Goal: Communication & Community: Answer question/provide support

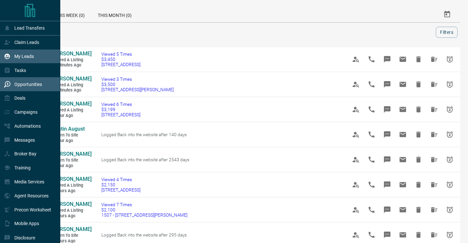
click at [27, 57] on p "My Leads" at bounding box center [24, 56] width 20 height 5
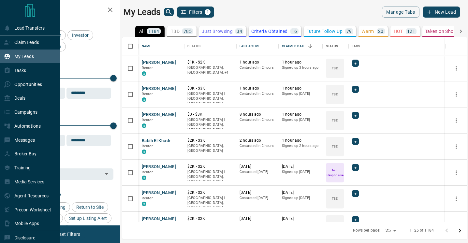
scroll to position [185, 344]
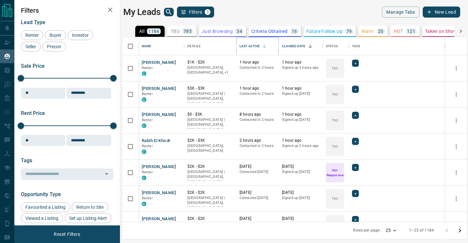
click at [264, 44] on icon "Sort" at bounding box center [264, 46] width 4 height 4
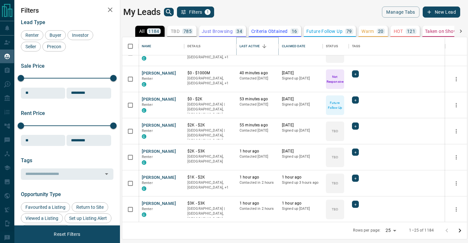
scroll to position [147, 0]
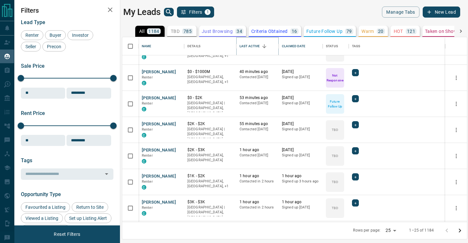
click at [264, 44] on icon "Sort" at bounding box center [264, 46] width 6 height 6
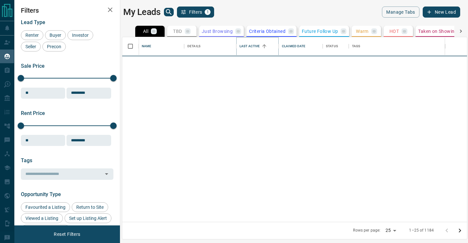
scroll to position [0, 0]
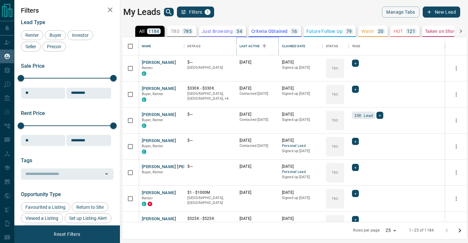
click at [264, 44] on icon "Sort" at bounding box center [264, 46] width 6 height 6
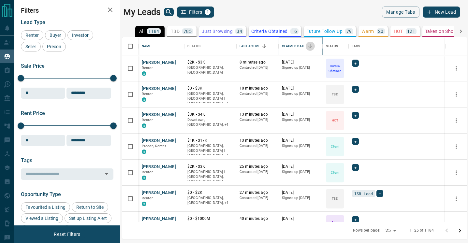
click at [309, 45] on icon "Sort" at bounding box center [310, 46] width 4 height 4
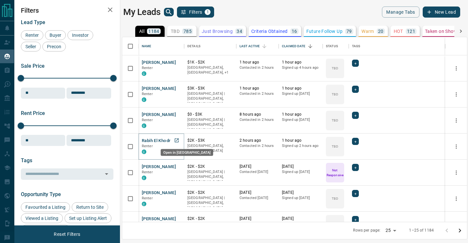
click at [177, 141] on icon "Open in New Tab" at bounding box center [176, 140] width 5 height 5
click at [177, 112] on icon "Open in New Tab" at bounding box center [176, 114] width 5 height 5
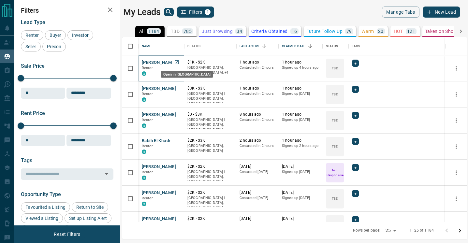
click at [177, 63] on icon "Open in New Tab" at bounding box center [176, 62] width 5 height 5
click at [176, 61] on icon "Open in New Tab" at bounding box center [176, 62] width 5 height 5
click at [173, 115] on link "Open in New Tab" at bounding box center [176, 114] width 8 height 8
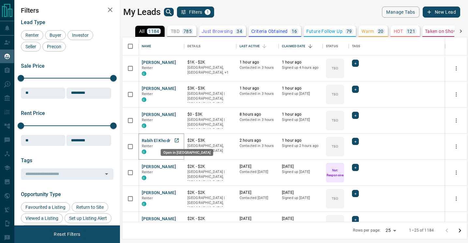
click at [176, 142] on icon "Open in New Tab" at bounding box center [177, 140] width 4 height 4
click at [178, 114] on icon "Open in New Tab" at bounding box center [177, 114] width 4 height 4
click at [176, 88] on icon "Open in New Tab" at bounding box center [177, 88] width 4 height 4
click at [179, 66] on body "Lead Transfers Claim Leads My Leads Tasks Opportunities Deals Campaigns Automat…" at bounding box center [234, 117] width 468 height 235
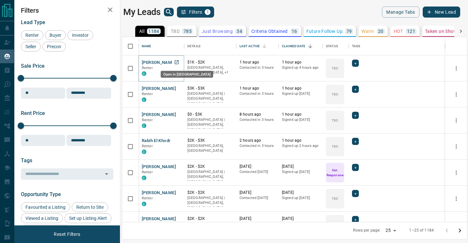
click at [177, 63] on icon "Open in New Tab" at bounding box center [176, 62] width 5 height 5
click at [265, 46] on icon "Sort" at bounding box center [264, 46] width 6 height 6
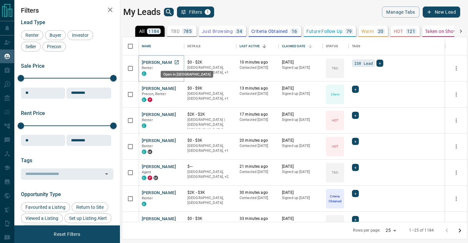
click at [177, 64] on icon "Open in New Tab" at bounding box center [176, 62] width 5 height 5
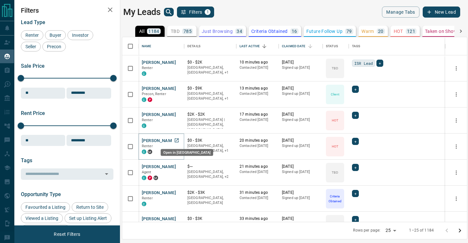
click at [177, 141] on icon "Open in New Tab" at bounding box center [176, 140] width 5 height 5
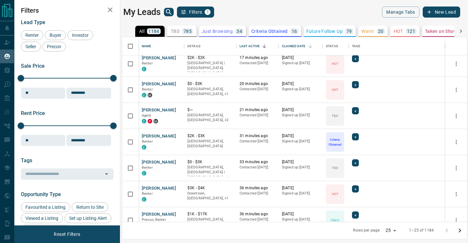
scroll to position [58, 0]
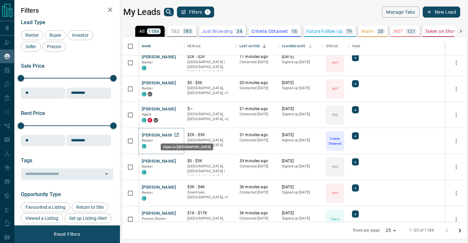
click at [177, 134] on icon "Open in New Tab" at bounding box center [176, 134] width 5 height 5
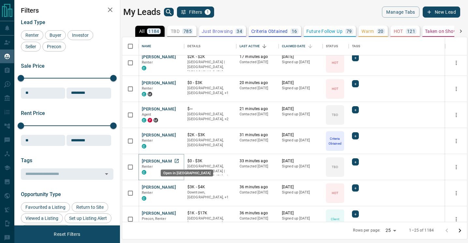
click at [175, 161] on icon "Open in New Tab" at bounding box center [176, 160] width 5 height 5
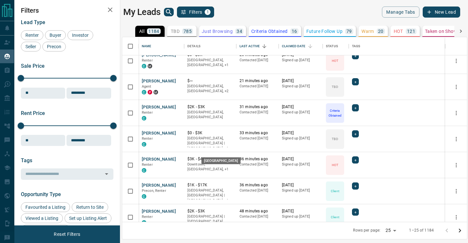
scroll to position [90, 0]
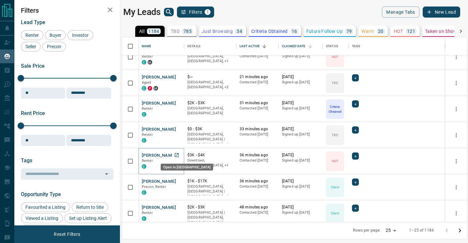
click at [176, 152] on icon "Open in New Tab" at bounding box center [176, 154] width 5 height 5
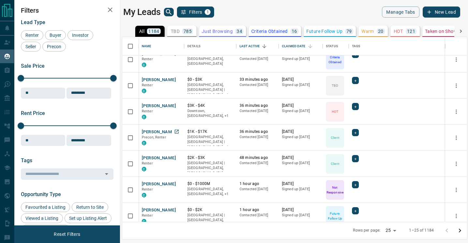
scroll to position [156, 0]
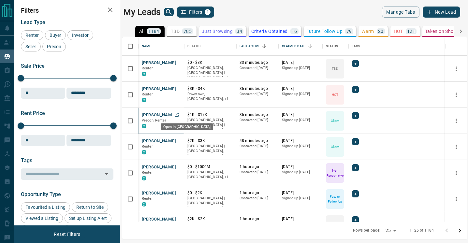
click at [177, 113] on icon "Open in New Tab" at bounding box center [176, 114] width 5 height 5
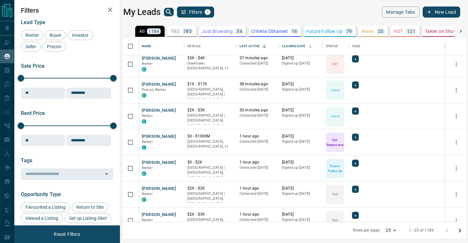
scroll to position [190, 0]
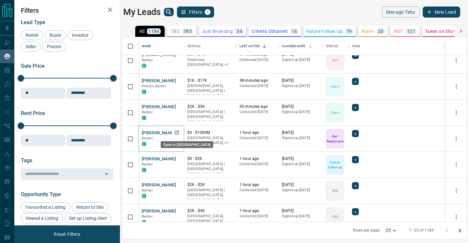
click at [175, 131] on icon "Open in New Tab" at bounding box center [177, 133] width 4 height 4
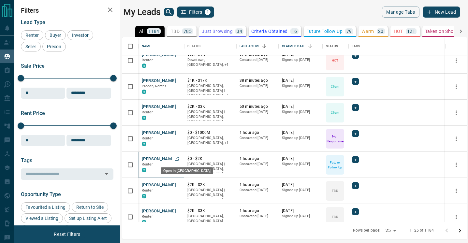
click at [176, 161] on link "Open in New Tab" at bounding box center [176, 158] width 8 height 8
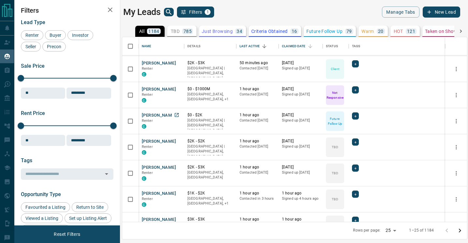
scroll to position [252, 0]
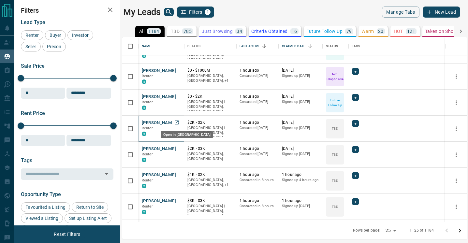
click at [177, 124] on icon "Open in New Tab" at bounding box center [176, 122] width 5 height 5
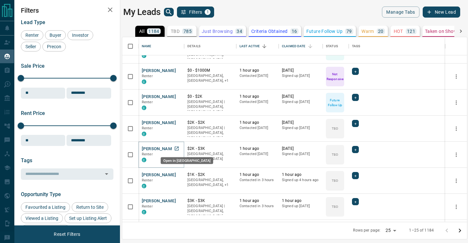
click at [176, 149] on icon "Open in New Tab" at bounding box center [177, 149] width 4 height 4
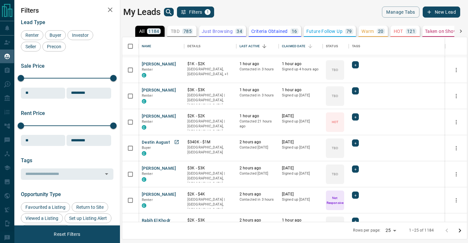
scroll to position [366, 0]
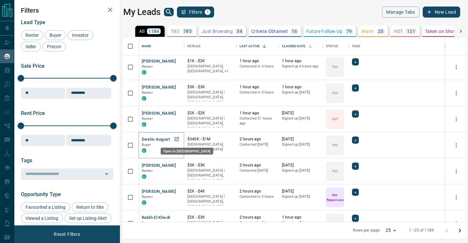
click at [178, 139] on icon "Open in New Tab" at bounding box center [177, 139] width 4 height 4
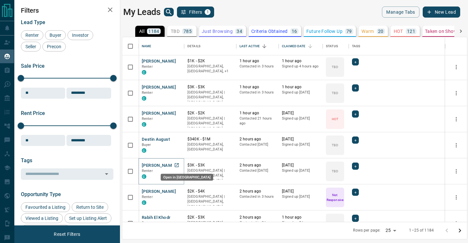
click at [175, 166] on icon "Open in New Tab" at bounding box center [177, 165] width 4 height 4
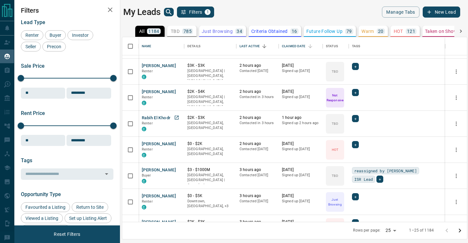
scroll to position [468, 0]
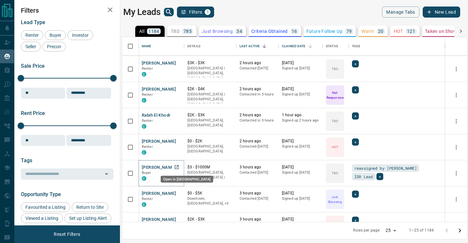
click at [177, 168] on icon "Open in New Tab" at bounding box center [176, 166] width 5 height 5
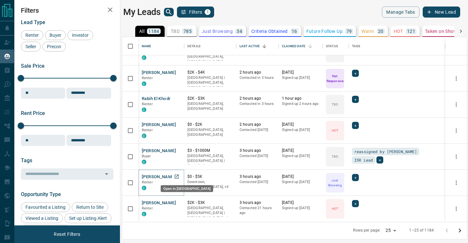
click at [176, 176] on icon "Open in New Tab" at bounding box center [177, 177] width 4 height 4
click at [459, 229] on icon "Go to next page" at bounding box center [459, 231] width 8 height 8
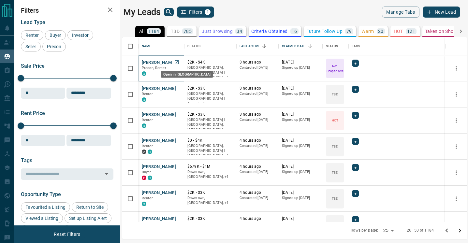
click at [175, 62] on icon "Open in New Tab" at bounding box center [176, 62] width 5 height 5
click at [176, 90] on icon "Open in New Tab" at bounding box center [177, 88] width 4 height 4
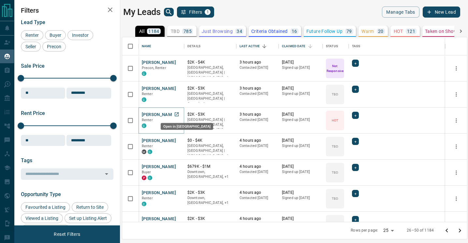
click at [173, 115] on link "Open in New Tab" at bounding box center [176, 114] width 8 height 8
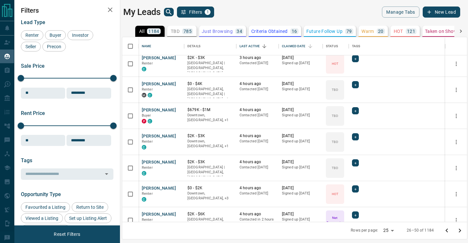
scroll to position [63, 0]
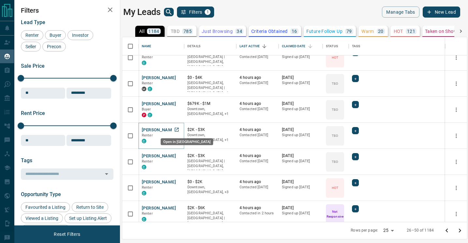
click at [177, 129] on icon "Open in New Tab" at bounding box center [176, 129] width 5 height 5
click at [177, 105] on icon "Open in New Tab" at bounding box center [176, 103] width 5 height 5
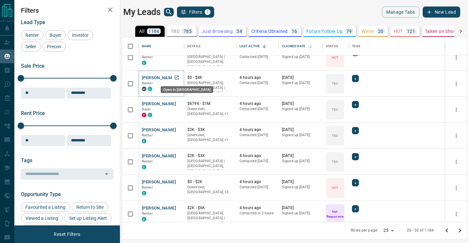
click at [176, 76] on icon "Open in New Tab" at bounding box center [176, 77] width 5 height 5
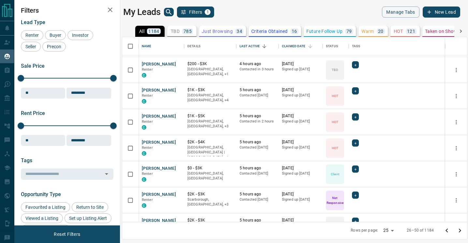
scroll to position [242, 0]
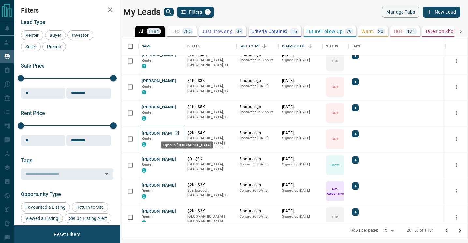
click at [177, 133] on icon "Open in New Tab" at bounding box center [176, 132] width 5 height 5
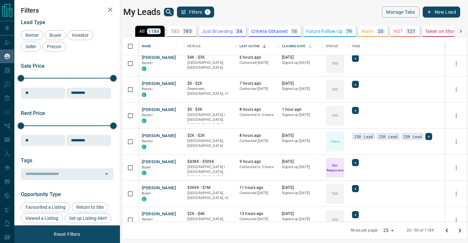
scroll to position [485, 0]
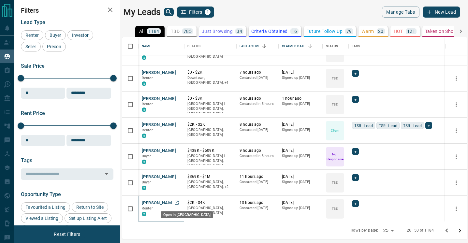
click at [177, 203] on icon "Open in New Tab" at bounding box center [176, 202] width 5 height 5
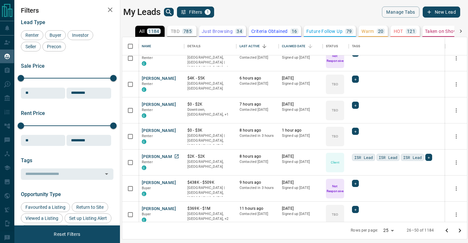
scroll to position [452, 0]
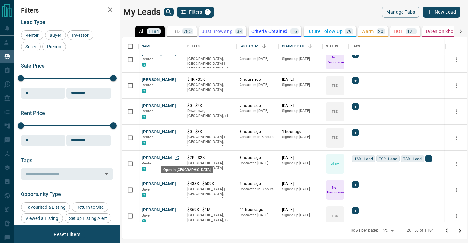
click at [176, 159] on icon "Open in New Tab" at bounding box center [176, 157] width 5 height 5
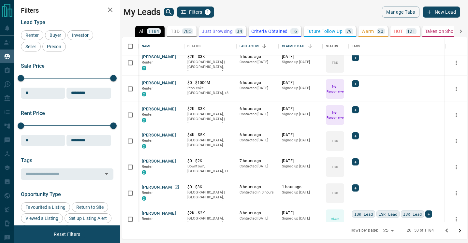
scroll to position [395, 0]
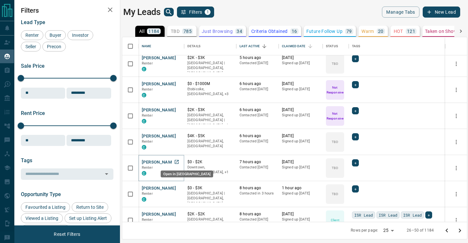
click at [173, 162] on link "Open in New Tab" at bounding box center [176, 162] width 8 height 8
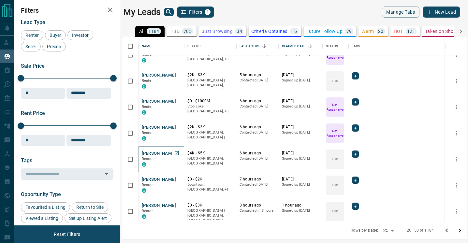
click at [175, 153] on icon "Open in New Tab" at bounding box center [176, 152] width 5 height 5
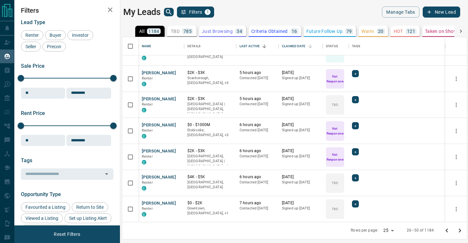
scroll to position [345, 0]
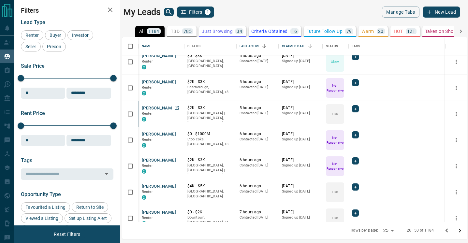
click at [176, 107] on icon "Open in New Tab" at bounding box center [177, 108] width 4 height 4
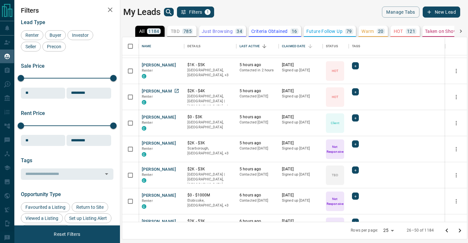
scroll to position [282, 0]
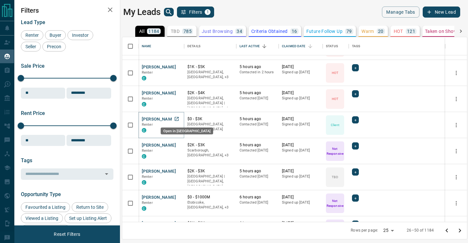
click at [178, 118] on icon "Open in New Tab" at bounding box center [176, 118] width 5 height 5
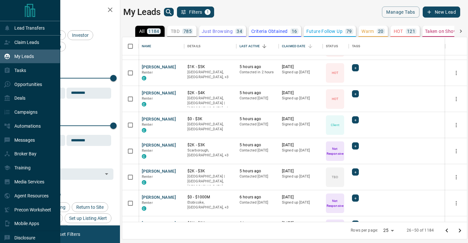
click at [10, 59] on div "My Leads" at bounding box center [19, 56] width 30 height 11
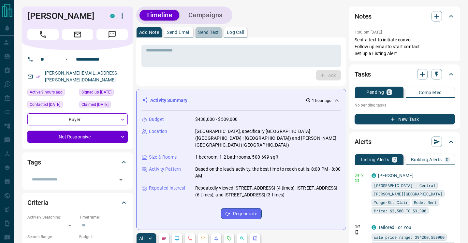
click at [212, 33] on p "Send Text" at bounding box center [208, 32] width 21 height 5
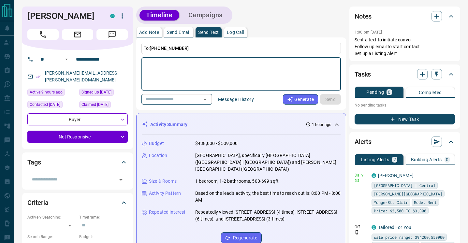
click at [205, 99] on icon "Open" at bounding box center [205, 99] width 8 height 8
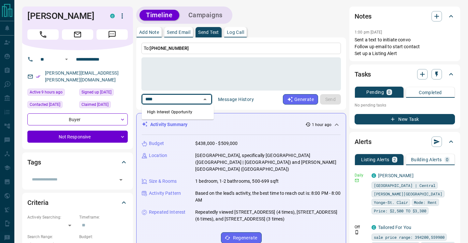
click at [182, 116] on li "High Interest Opportunity" at bounding box center [178, 112] width 72 height 10
type input "****"
type textarea "**********"
type input "**********"
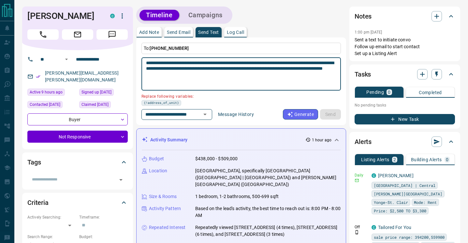
drag, startPoint x: 274, startPoint y: 63, endPoint x: 238, endPoint y: 62, distance: 36.5
click at [238, 62] on textarea "**********" at bounding box center [241, 74] width 190 height 28
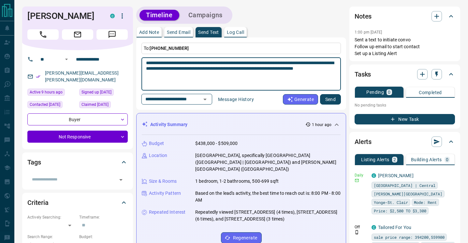
paste textarea "**********"
type textarea "**********"
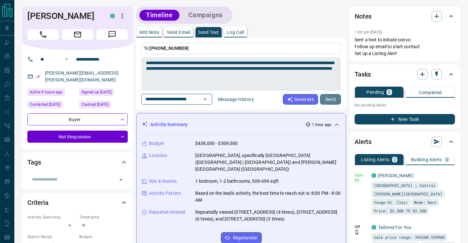
click at [330, 99] on button "Send" at bounding box center [330, 99] width 21 height 10
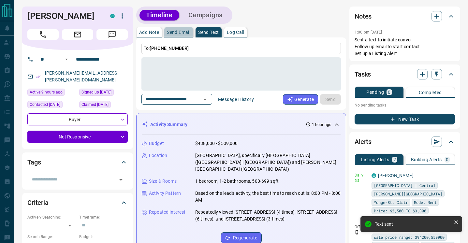
click at [179, 33] on p "Send Email" at bounding box center [178, 32] width 23 height 5
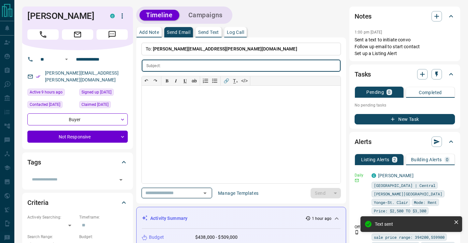
click at [209, 193] on icon "Open" at bounding box center [205, 193] width 8 height 8
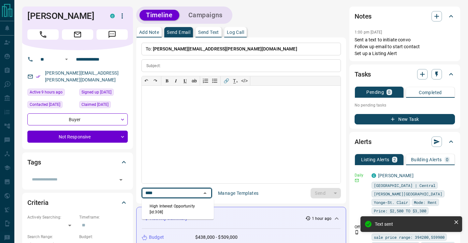
click at [190, 203] on li "High Interest Opportunity [id:308]" at bounding box center [178, 209] width 72 height 16
type input "****"
type input "**********"
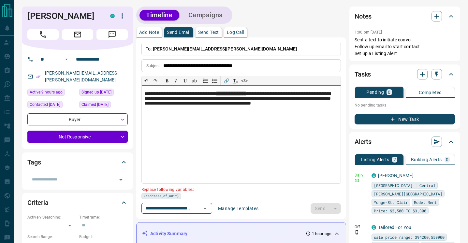
drag, startPoint x: 271, startPoint y: 94, endPoint x: 234, endPoint y: 94, distance: 36.5
click at [234, 94] on p "**********" at bounding box center [240, 101] width 193 height 21
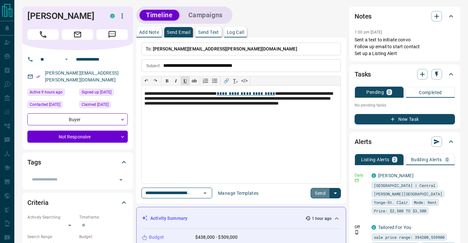
click at [321, 192] on button "Send" at bounding box center [319, 193] width 19 height 10
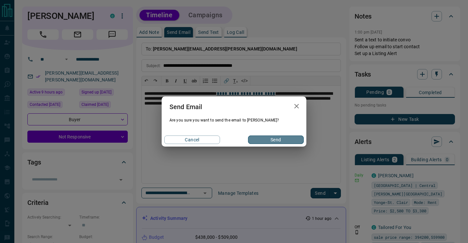
click at [270, 139] on button "Send" at bounding box center [276, 139] width 56 height 8
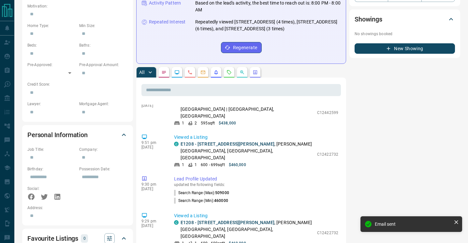
scroll to position [175, 0]
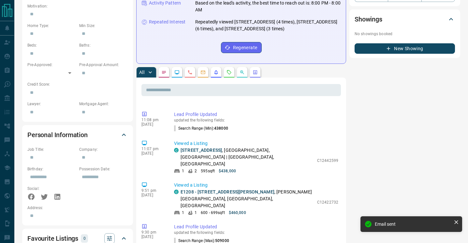
click at [189, 70] on icon "Calls" at bounding box center [189, 72] width 5 height 5
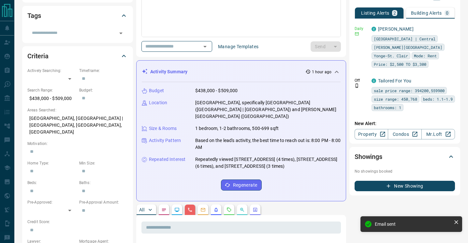
scroll to position [0, 0]
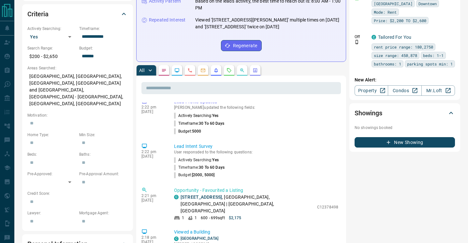
scroll to position [37, 0]
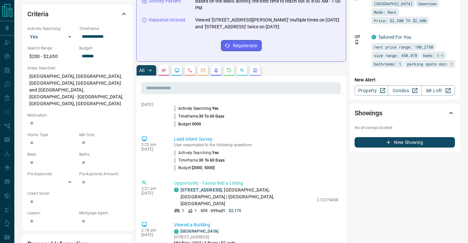
click at [241, 65] on button "button" at bounding box center [242, 70] width 10 height 10
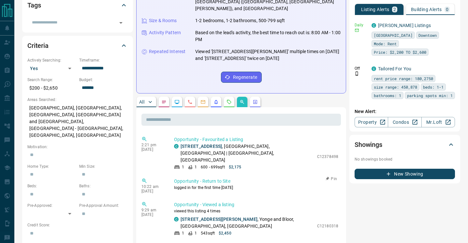
scroll to position [114, 0]
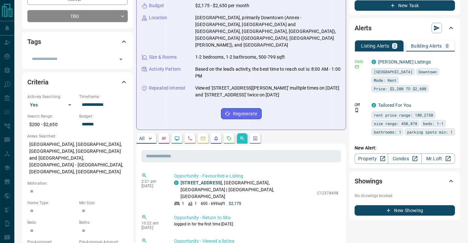
click at [190, 136] on icon "Calls" at bounding box center [189, 138] width 5 height 5
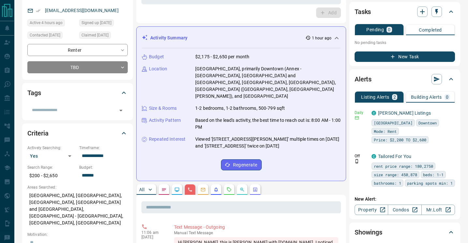
scroll to position [0, 0]
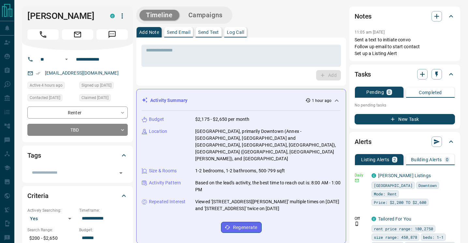
click at [208, 33] on p "Send Text" at bounding box center [208, 32] width 21 height 5
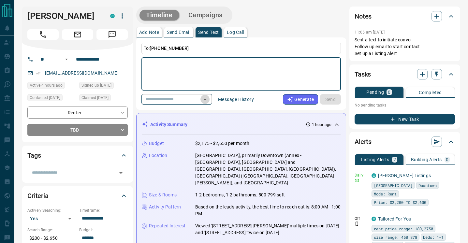
click at [209, 100] on button "Open" at bounding box center [204, 99] width 9 height 9
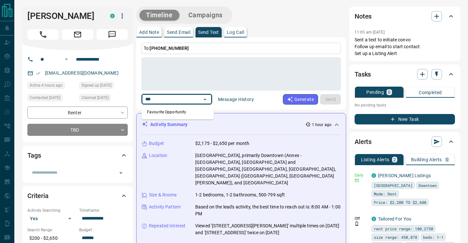
click at [190, 112] on li "Favourite Opportunity" at bounding box center [178, 112] width 72 height 10
type input "***"
type textarea "**********"
type input "**********"
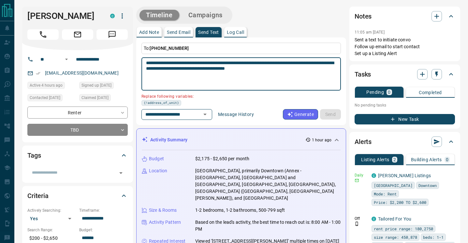
drag, startPoint x: 290, startPoint y: 64, endPoint x: 252, endPoint y: 65, distance: 37.8
click at [252, 65] on textarea "**********" at bounding box center [241, 74] width 190 height 28
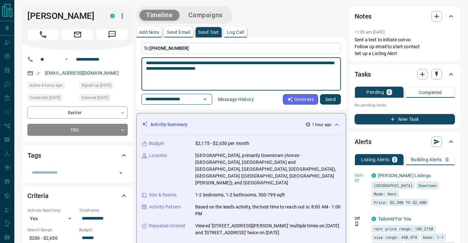
paste textarea "**********"
type textarea "**********"
click at [331, 96] on button "Send" at bounding box center [330, 99] width 21 height 10
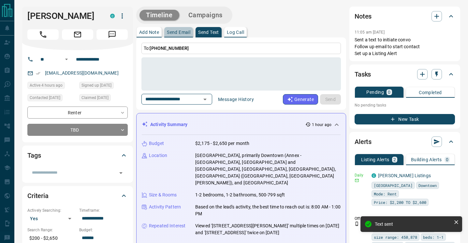
click at [180, 30] on p "Send Email" at bounding box center [178, 32] width 23 height 5
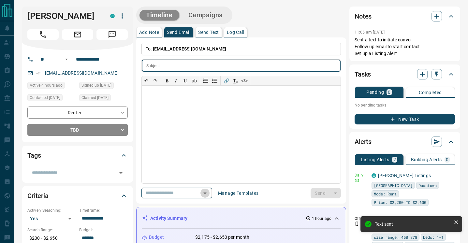
click at [209, 191] on icon "Open" at bounding box center [205, 193] width 8 height 8
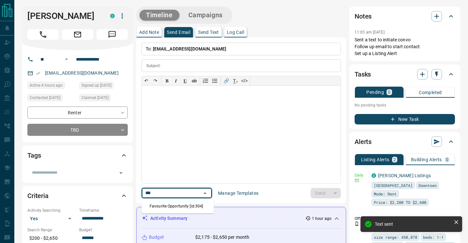
click at [175, 207] on li "Favourite Opportunity [id:304]" at bounding box center [178, 206] width 72 height 10
type input "***"
type input "**********"
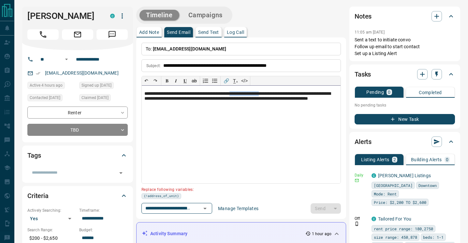
drag, startPoint x: 286, startPoint y: 94, endPoint x: 249, endPoint y: 95, distance: 36.5
click at [249, 95] on p "**********" at bounding box center [240, 99] width 193 height 16
paste div
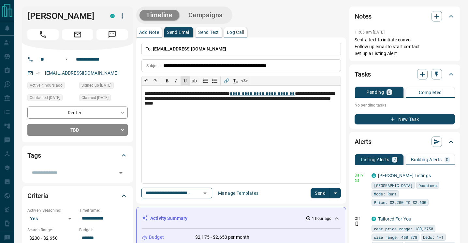
click at [318, 191] on button "Send" at bounding box center [319, 193] width 19 height 10
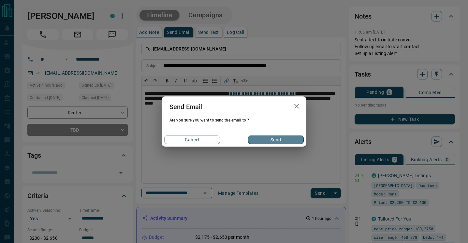
click at [272, 137] on button "Send" at bounding box center [276, 139] width 56 height 8
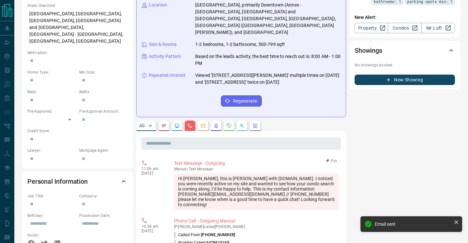
scroll to position [246, 0]
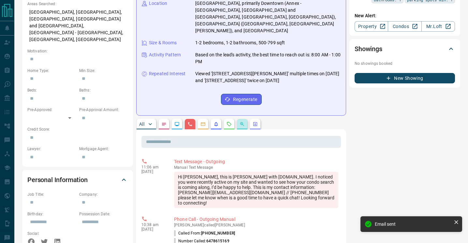
click at [245, 119] on button "button" at bounding box center [242, 124] width 10 height 10
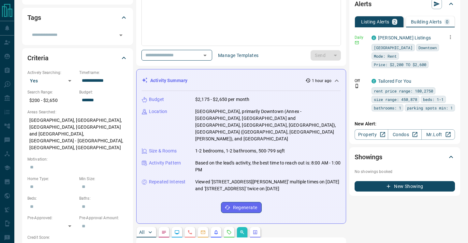
scroll to position [136, 0]
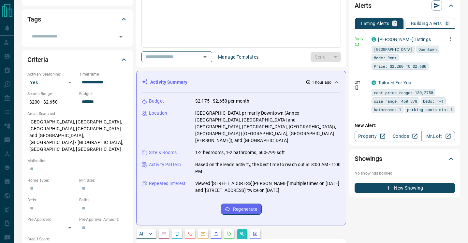
click at [450, 35] on button "button" at bounding box center [449, 38] width 9 height 9
click at [441, 62] on link "Edit" at bounding box center [438, 61] width 14 height 6
